Goal: Transaction & Acquisition: Obtain resource

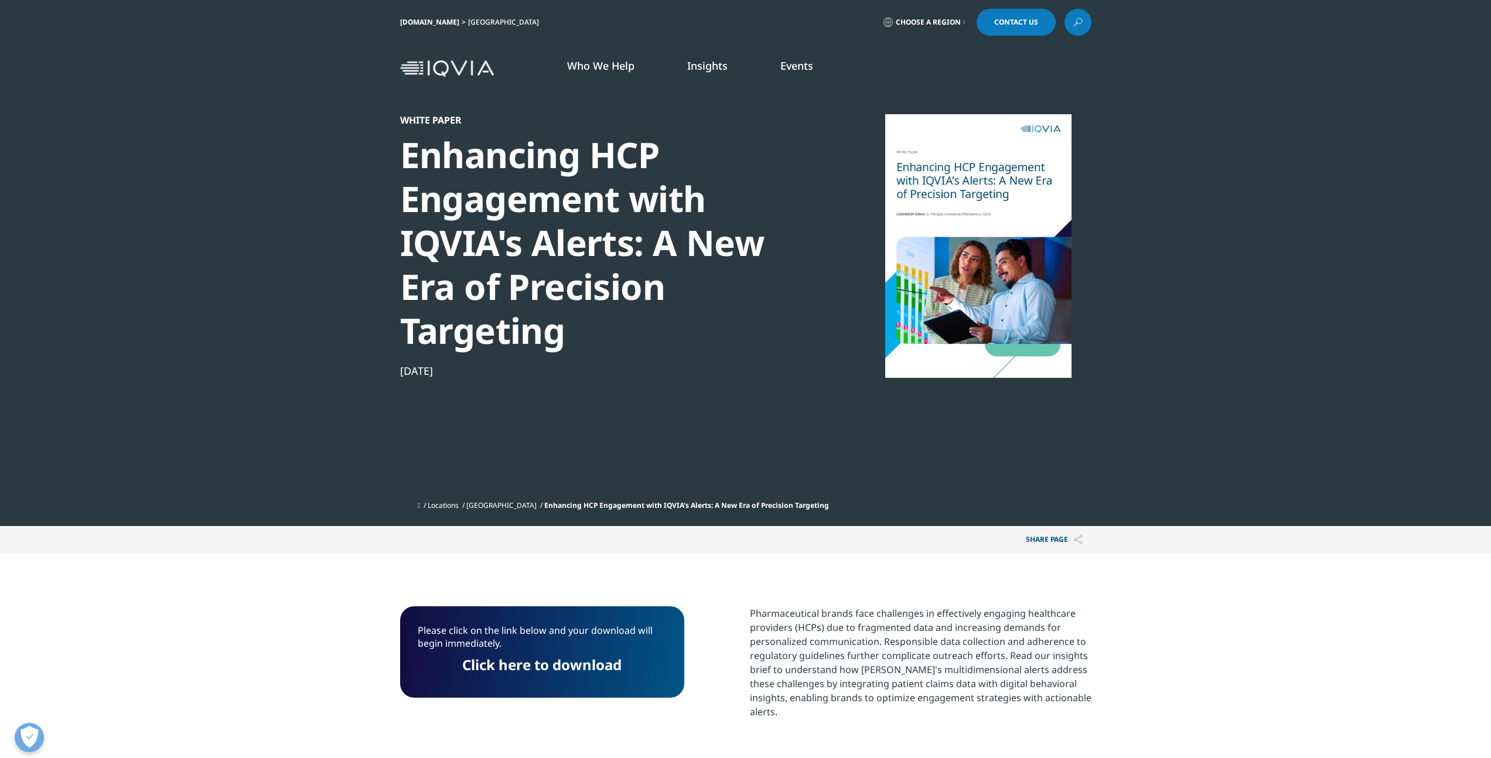
click at [733, 21] on icon at bounding box center [1077, 22] width 9 height 15
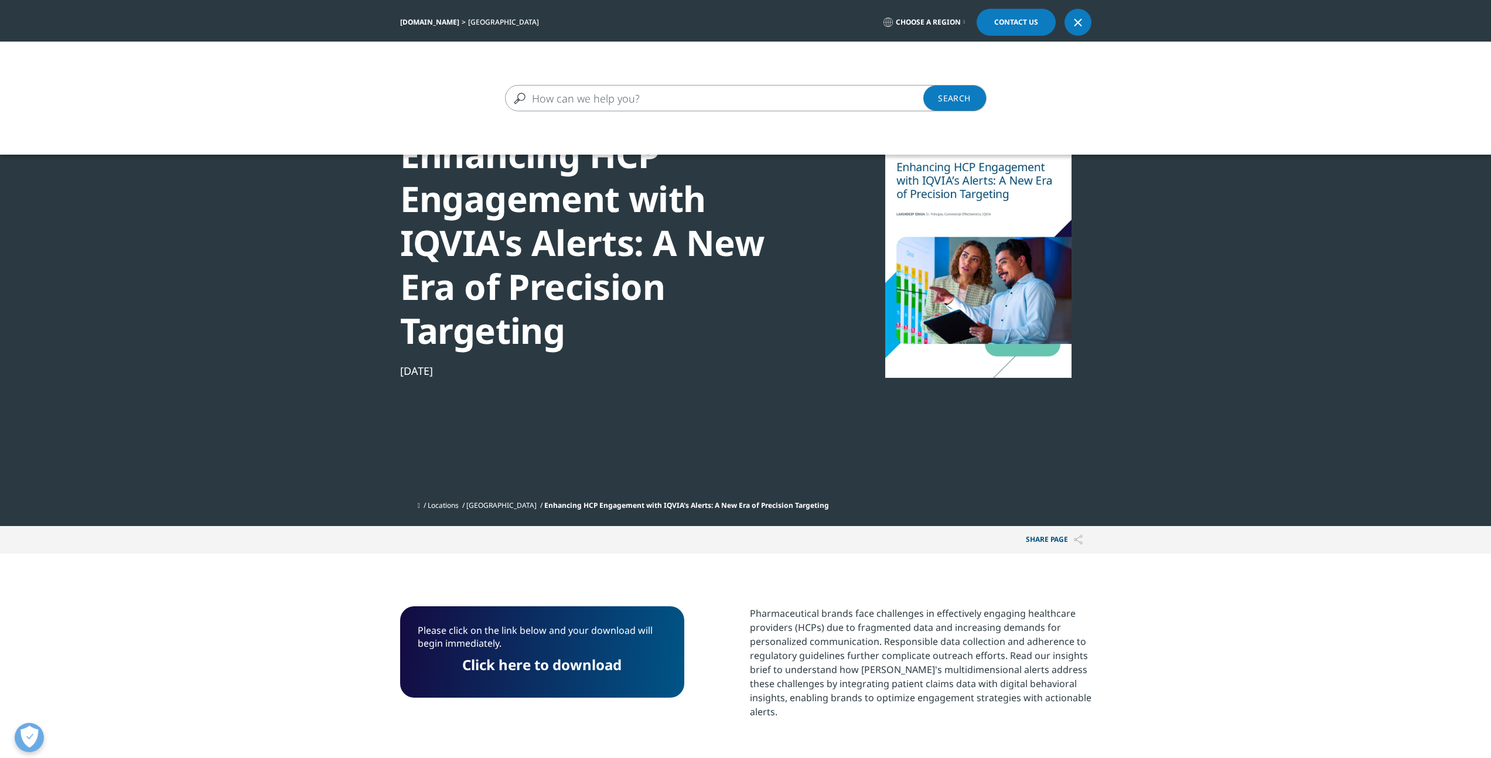
click at [733, 101] on input "Search" at bounding box center [728, 98] width 447 height 26
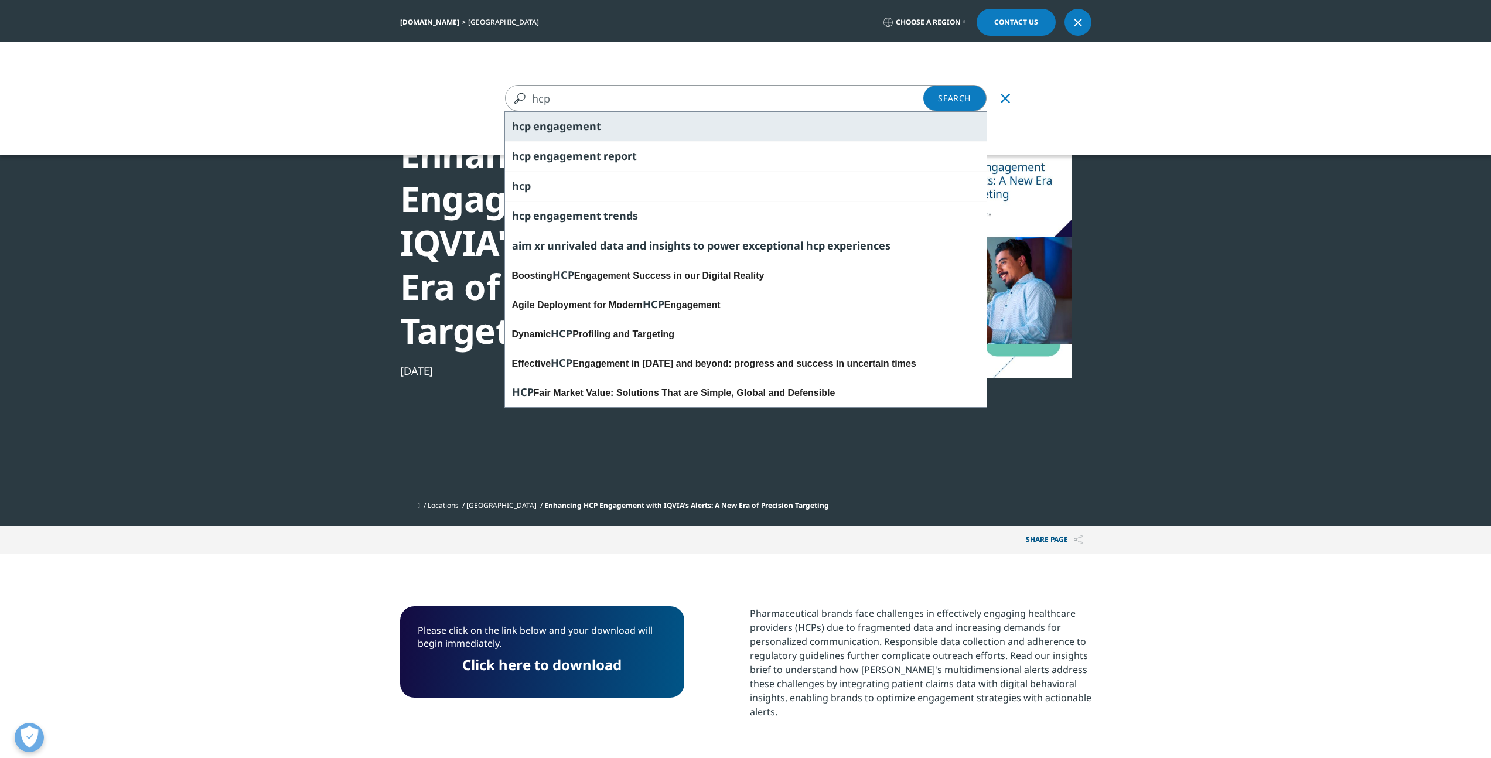
type input "hcp"
click at [640, 137] on div "hcp engagement" at bounding box center [745, 126] width 481 height 29
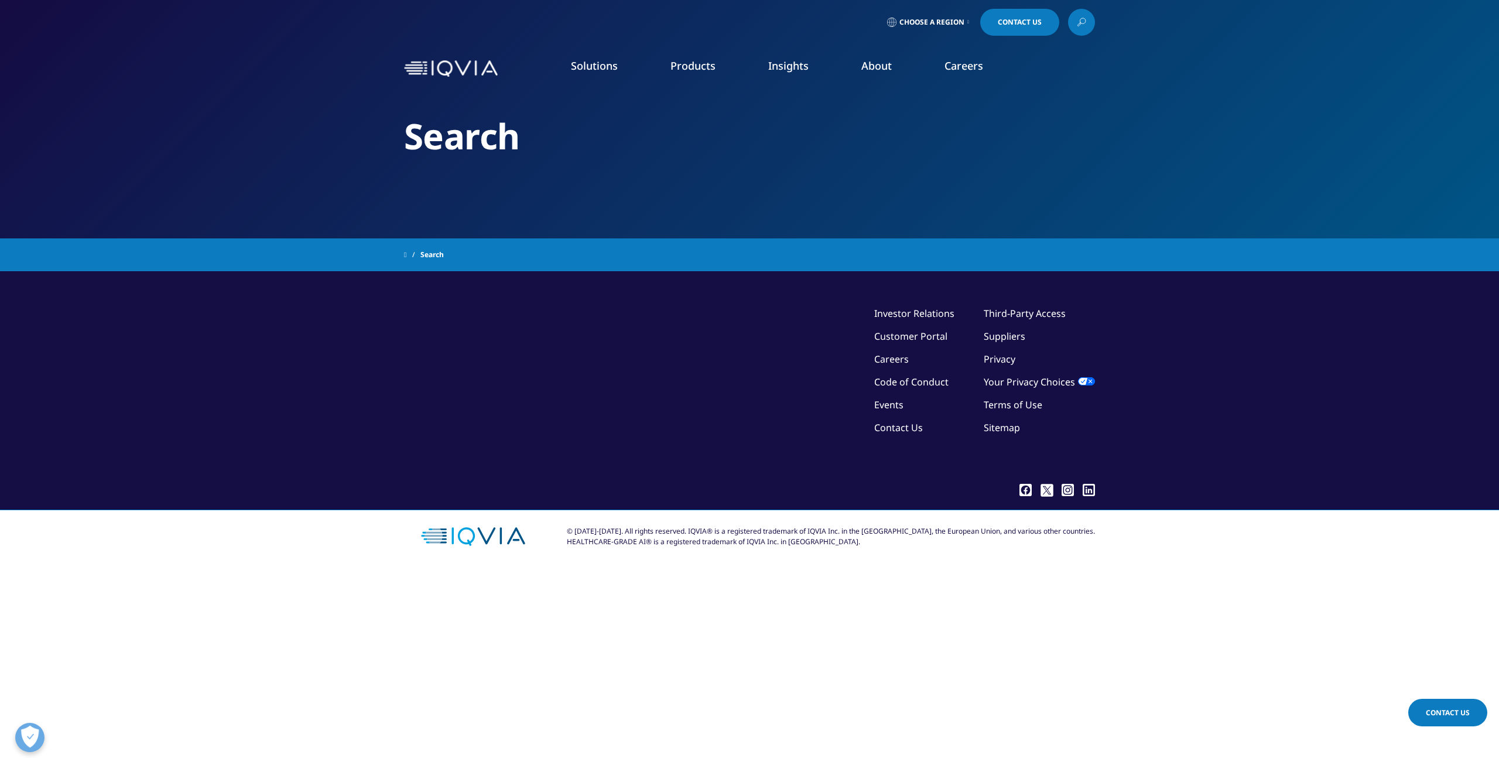
type input "hcp engagement"
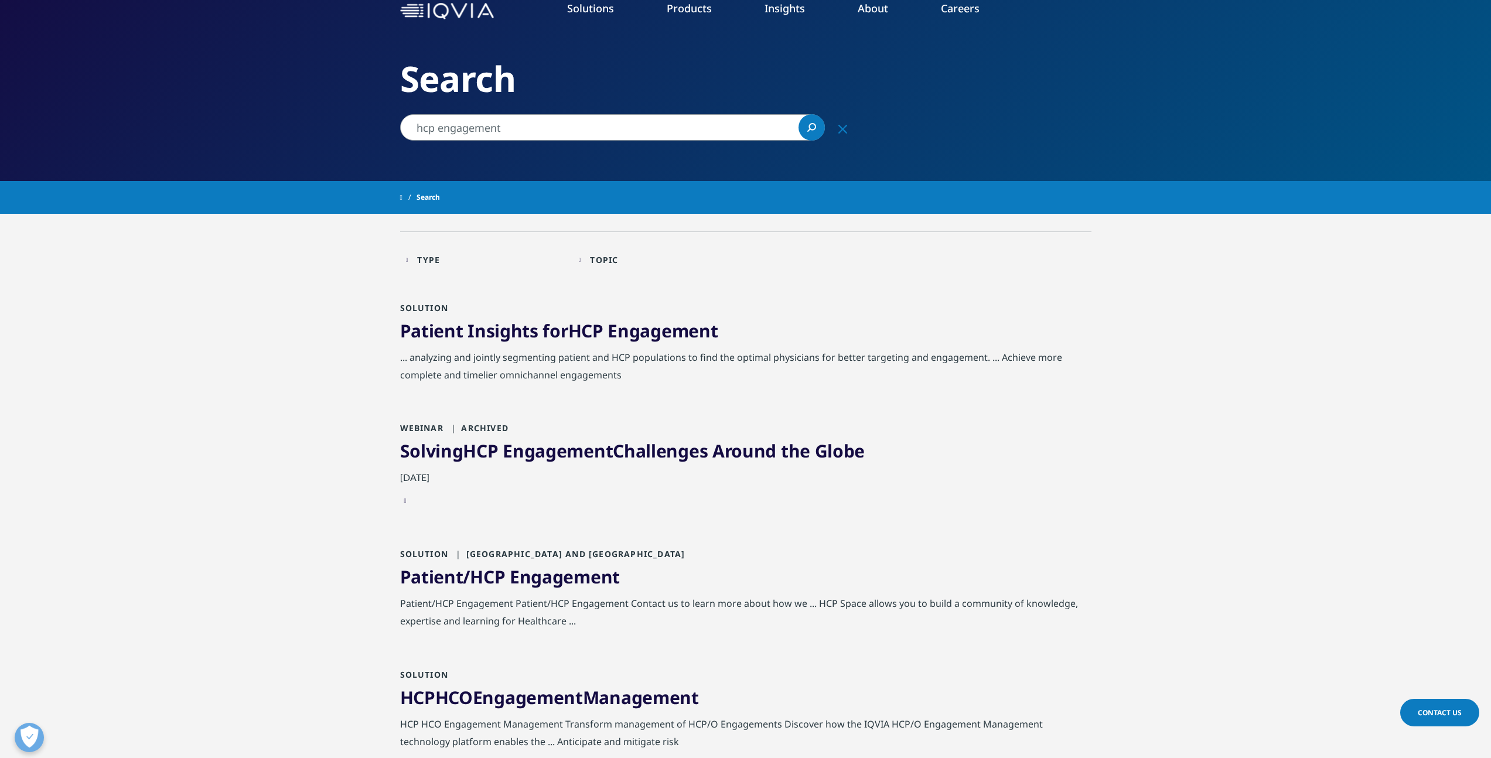
scroll to position [63, 0]
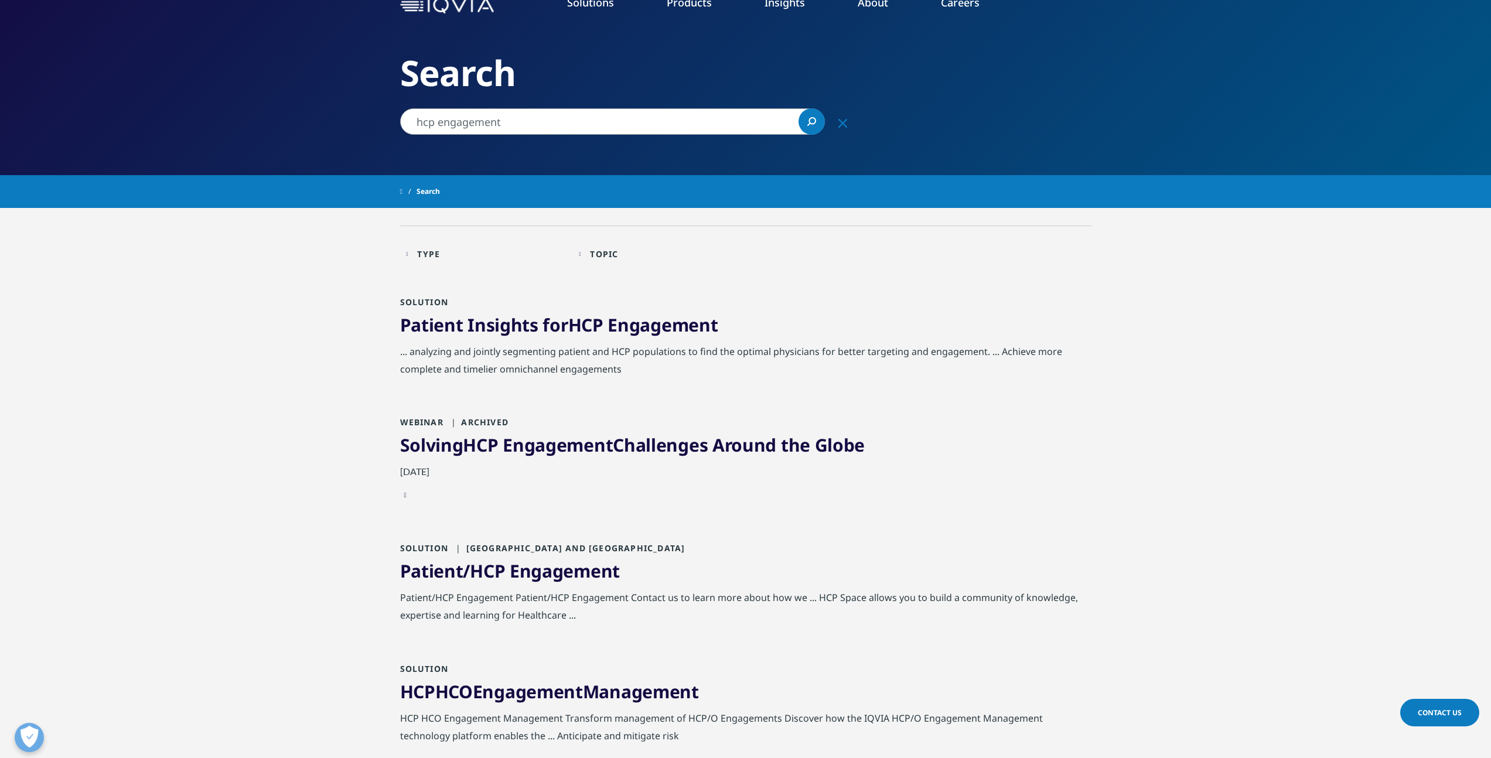
click at [612, 456] on span "Engagement" at bounding box center [558, 445] width 110 height 24
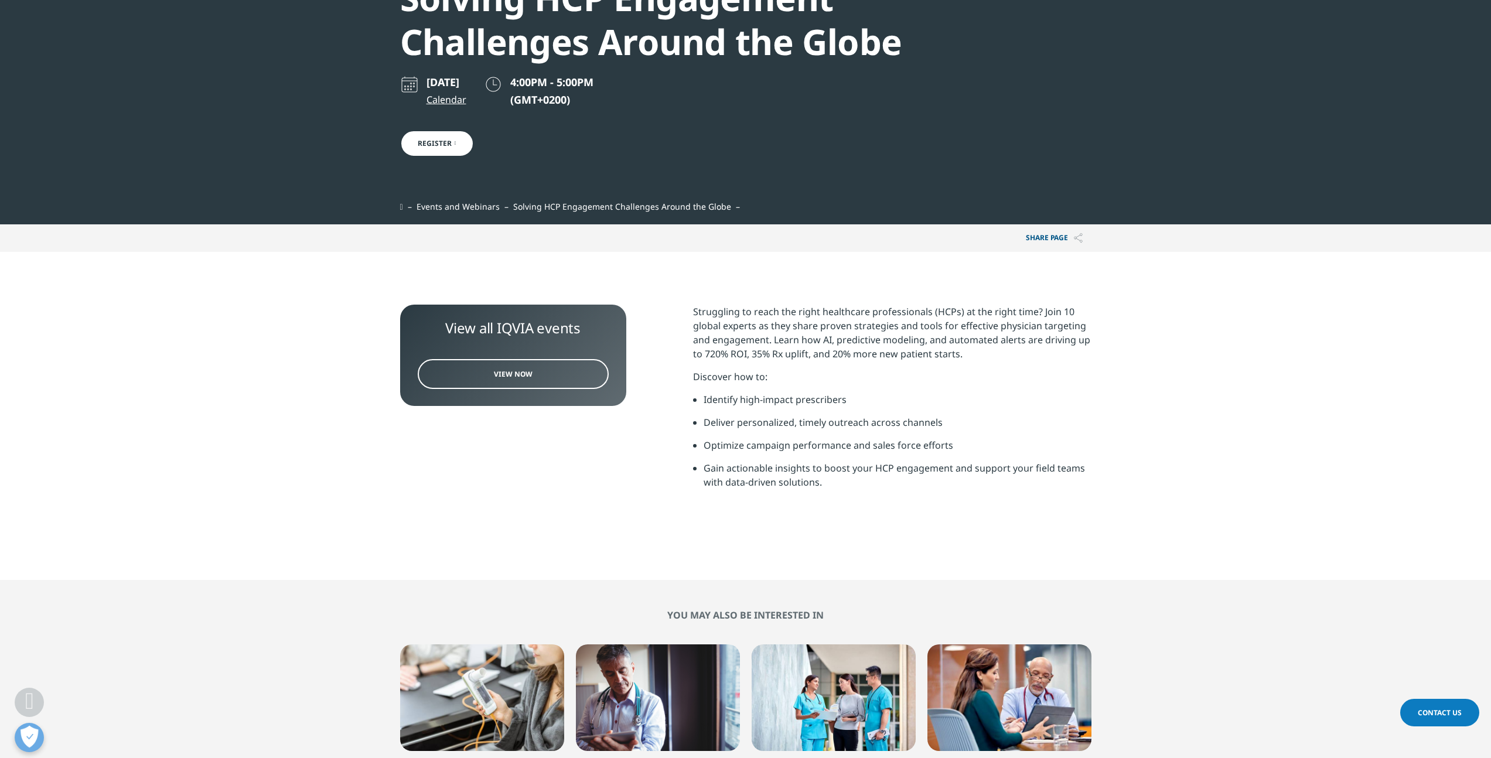
scroll to position [216, 0]
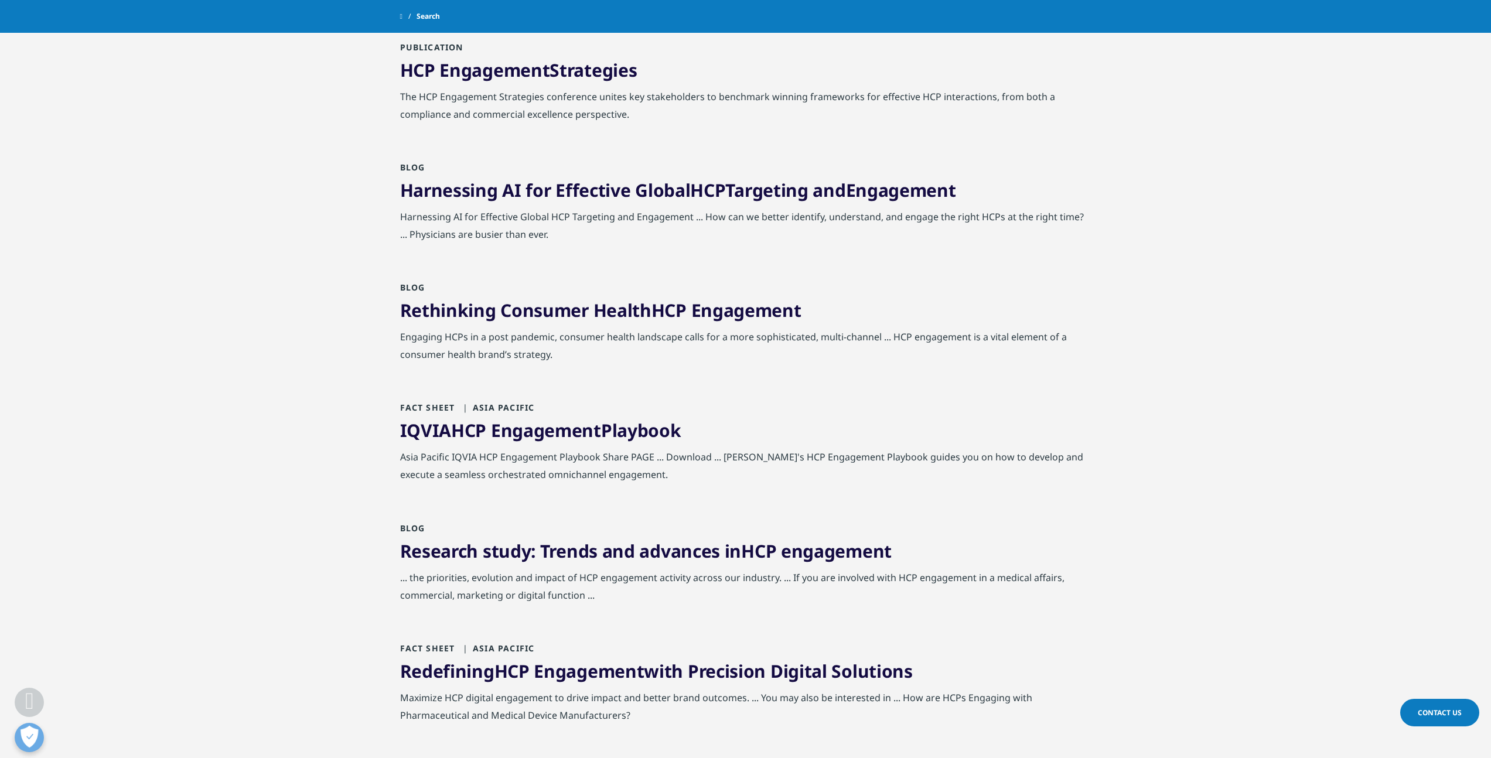
scroll to position [870, 0]
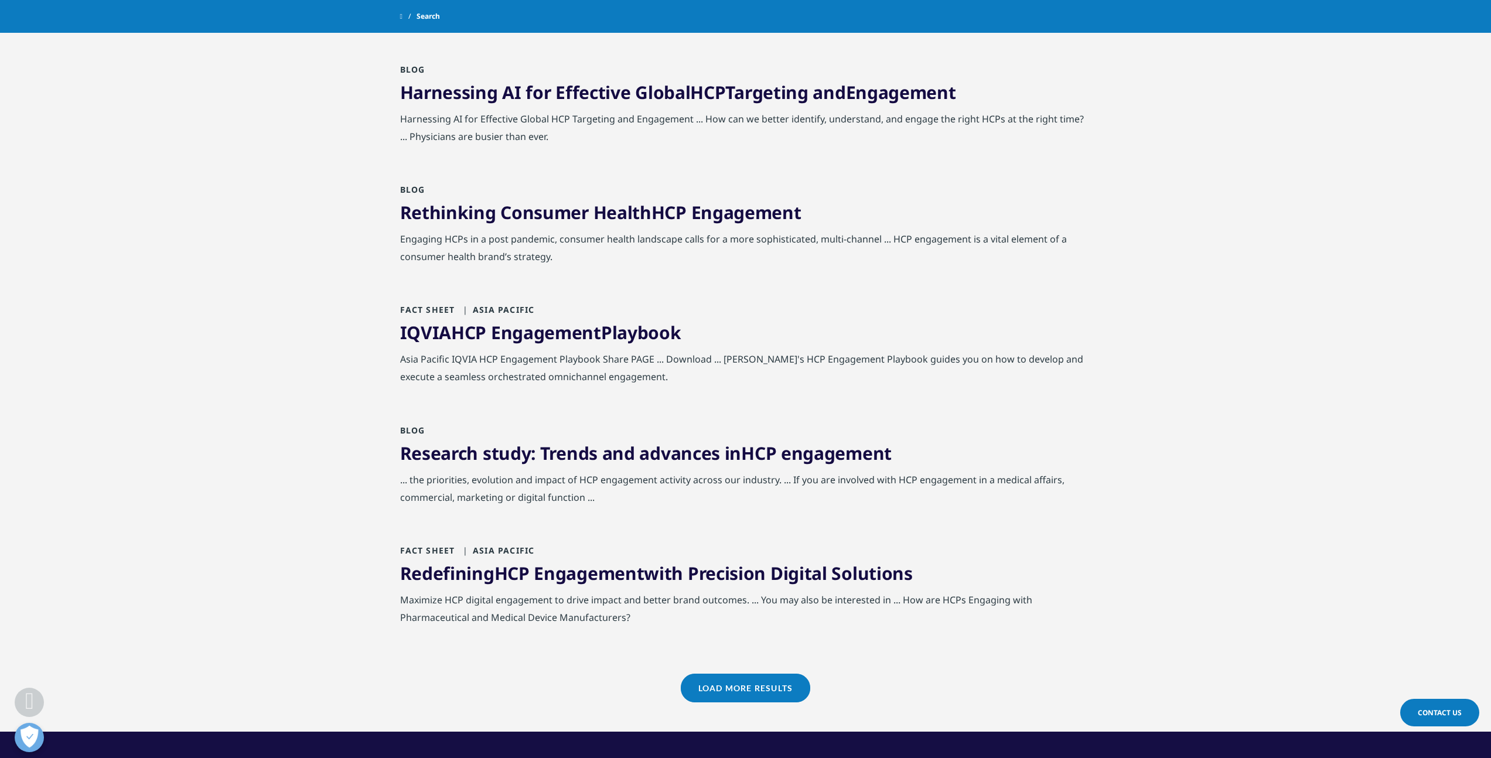
click at [615, 337] on link "IQVIA HCP Engagement Playbook" at bounding box center [540, 332] width 281 height 24
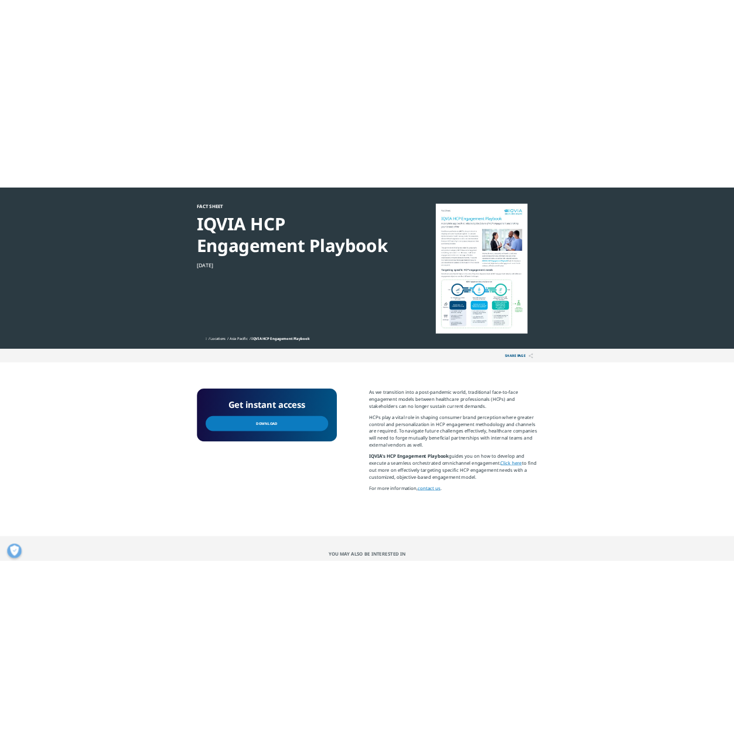
scroll to position [83, 0]
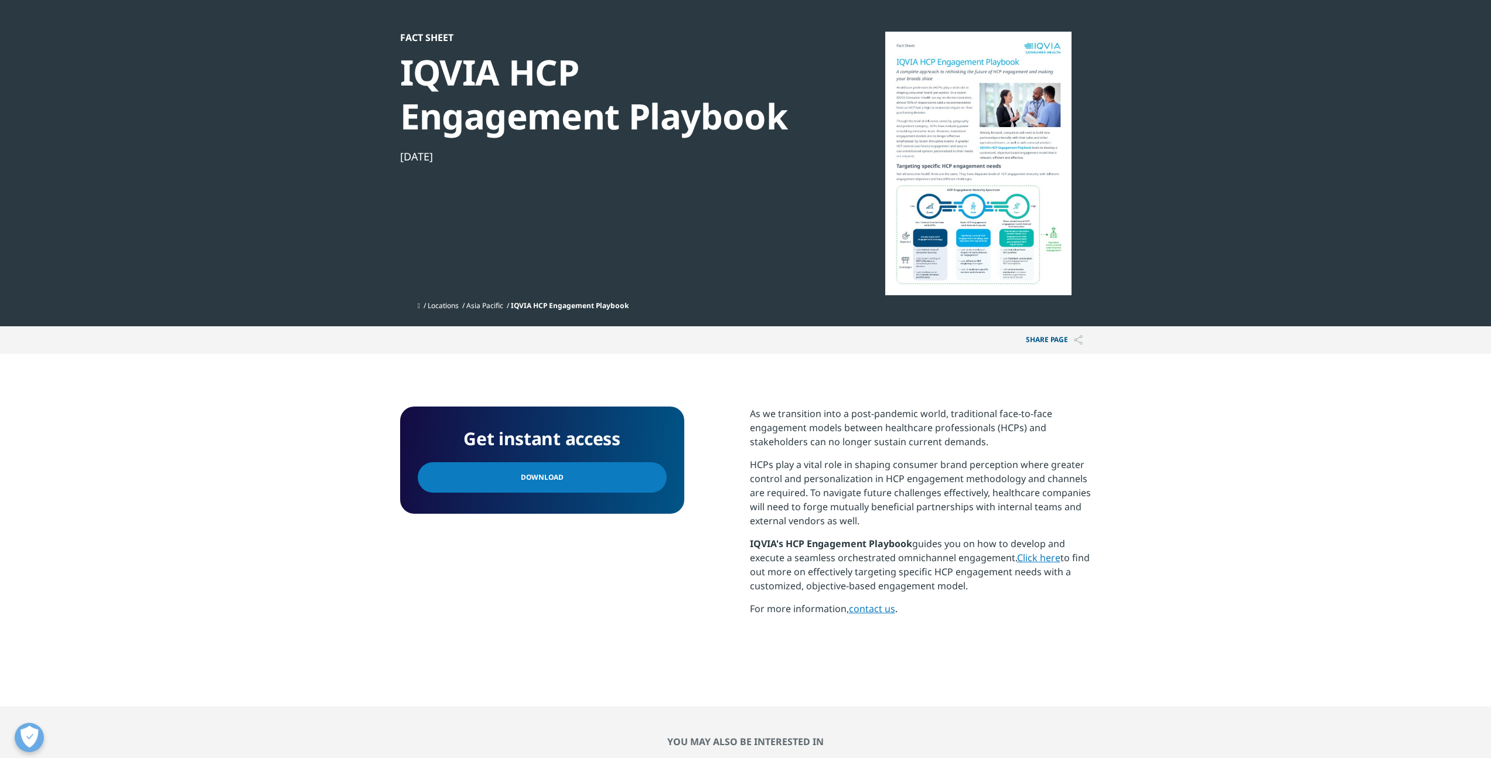
click at [562, 478] on link "Download" at bounding box center [542, 477] width 249 height 30
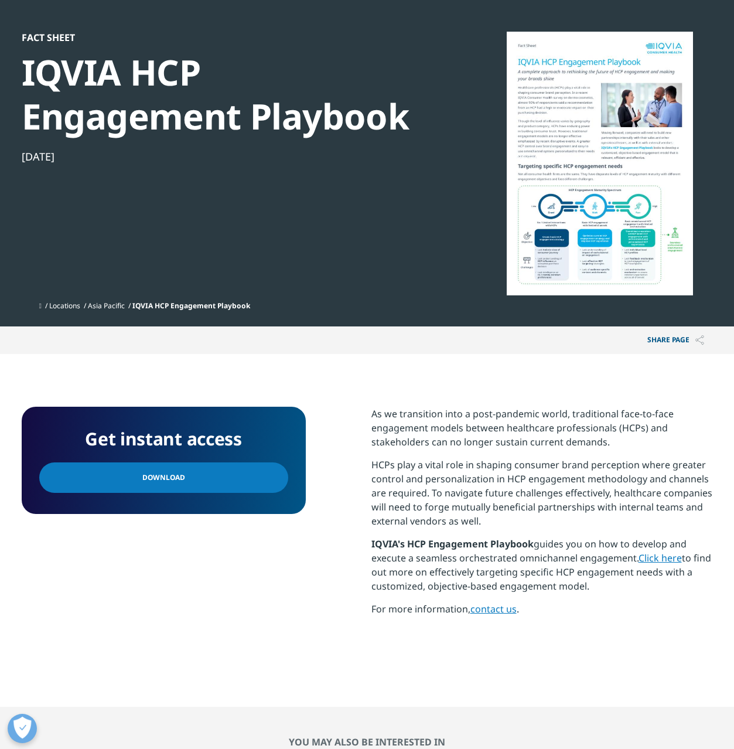
scroll to position [247, 691]
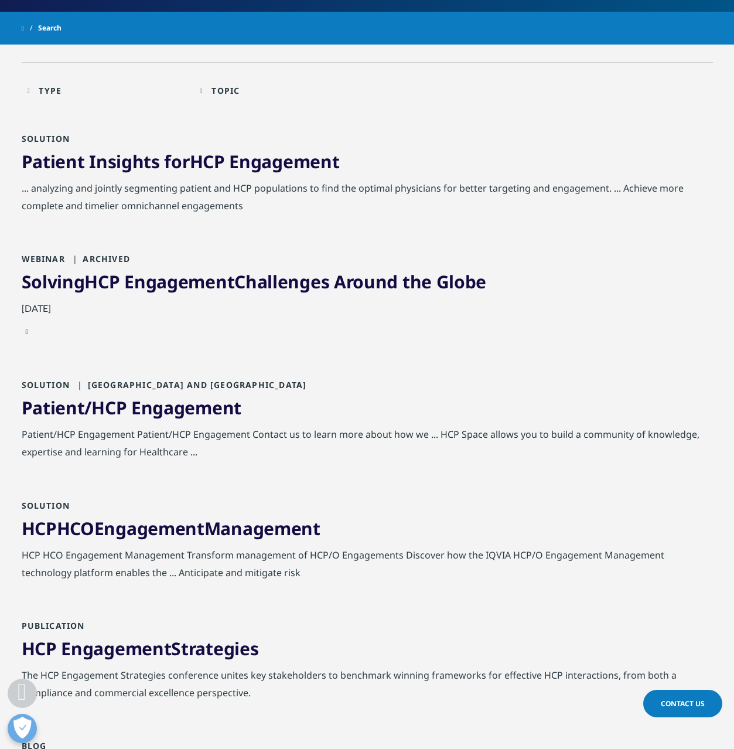
scroll to position [224, 0]
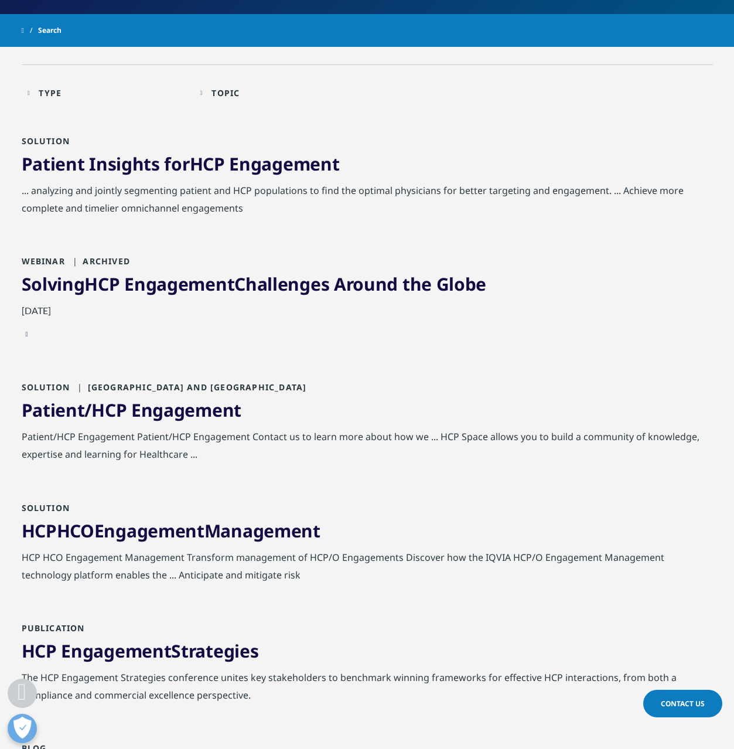
click at [255, 174] on span "Engagement" at bounding box center [284, 164] width 110 height 24
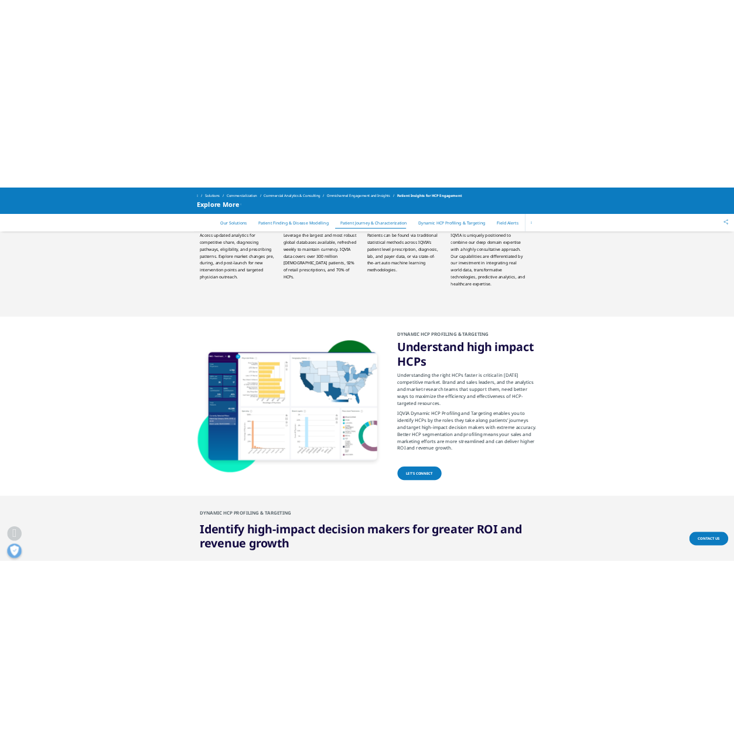
scroll to position [2051, 0]
